Goal: Transaction & Acquisition: Purchase product/service

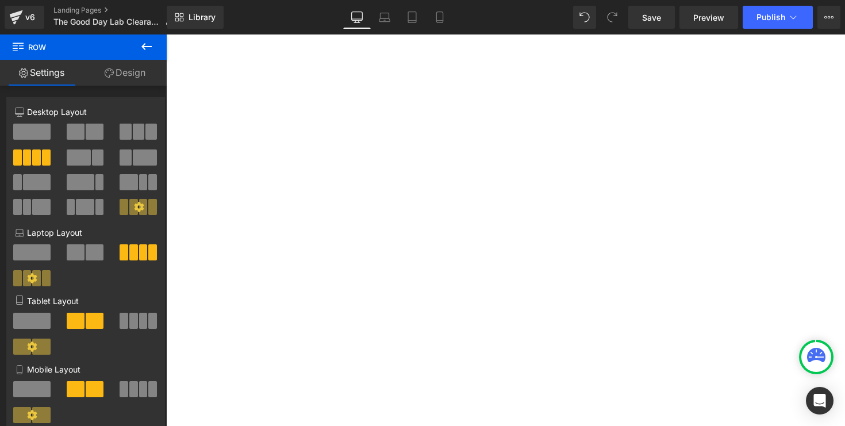
select select "10-11 Years"
select select "12-13 Years"
select select "6-7 Years"
select select "12-13 Years"
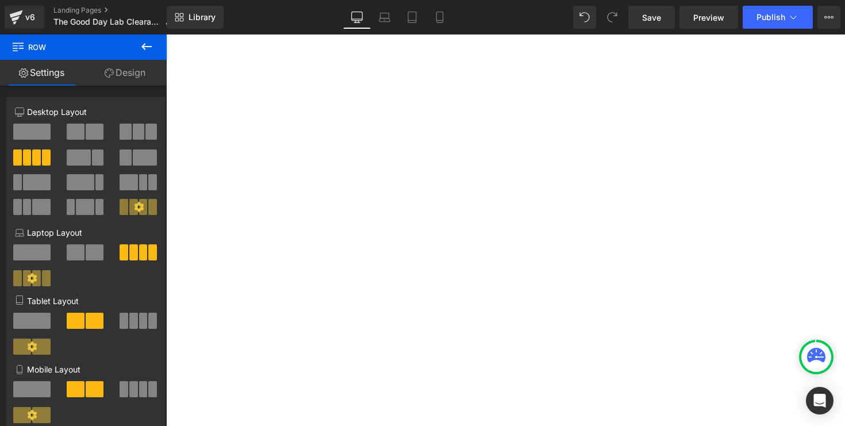
select select "8-9 Years"
select select "6-7 Years"
select select "8-9 Years"
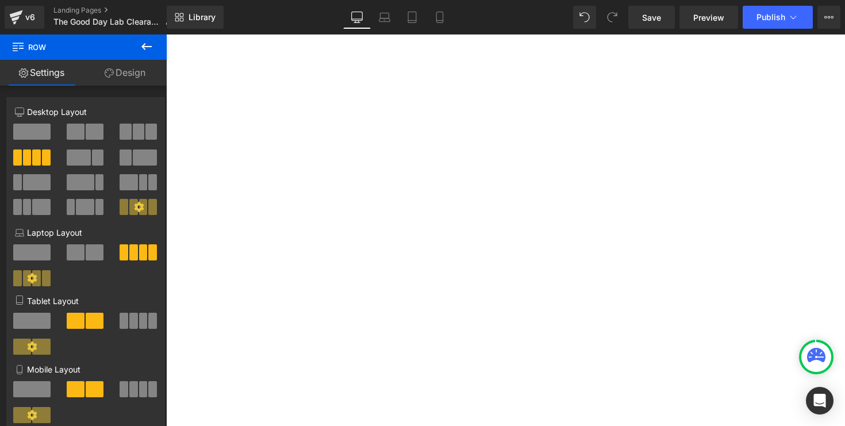
select select "12-13 Years"
